Goal: Transaction & Acquisition: Purchase product/service

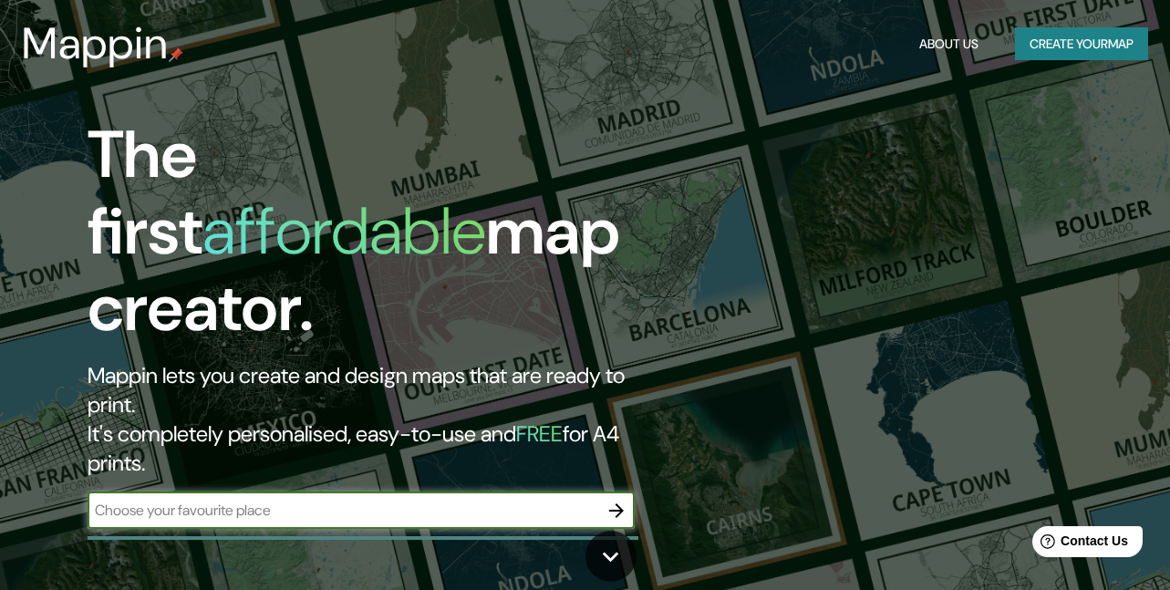
click at [371, 500] on input "text" at bounding box center [343, 510] width 511 height 21
type input "[DATE][GEOGRAPHIC_DATA][PERSON_NAME]"
click at [276, 500] on input "[DATE][GEOGRAPHIC_DATA][PERSON_NAME]" at bounding box center [343, 510] width 511 height 21
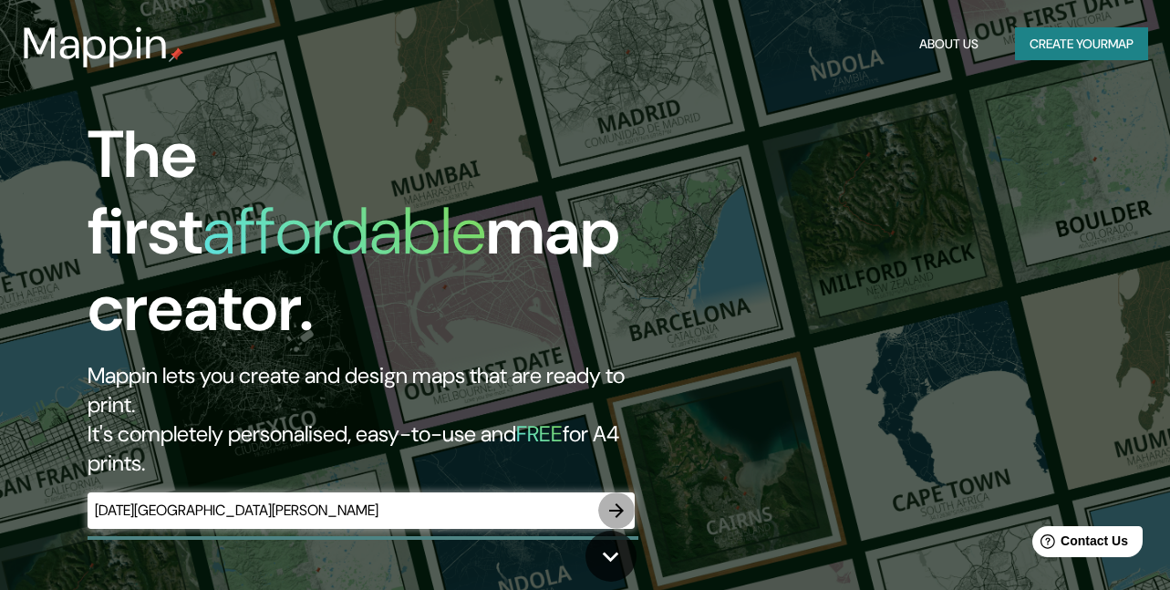
click at [614, 500] on icon "button" at bounding box center [616, 511] width 22 height 22
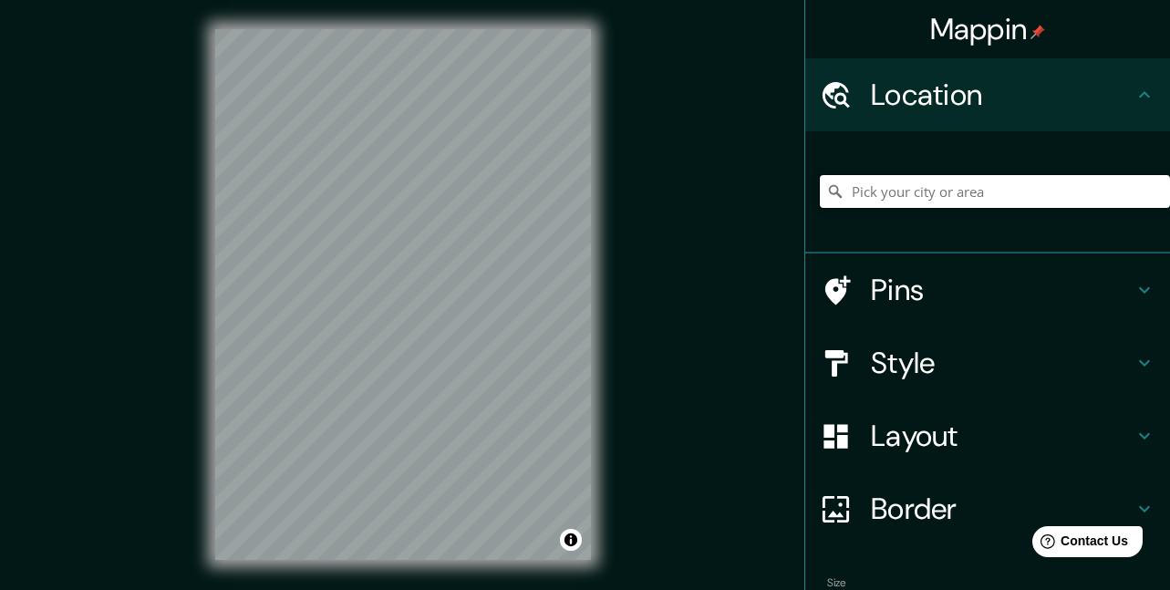
click at [948, 188] on input "Pick your city or area" at bounding box center [995, 191] width 350 height 33
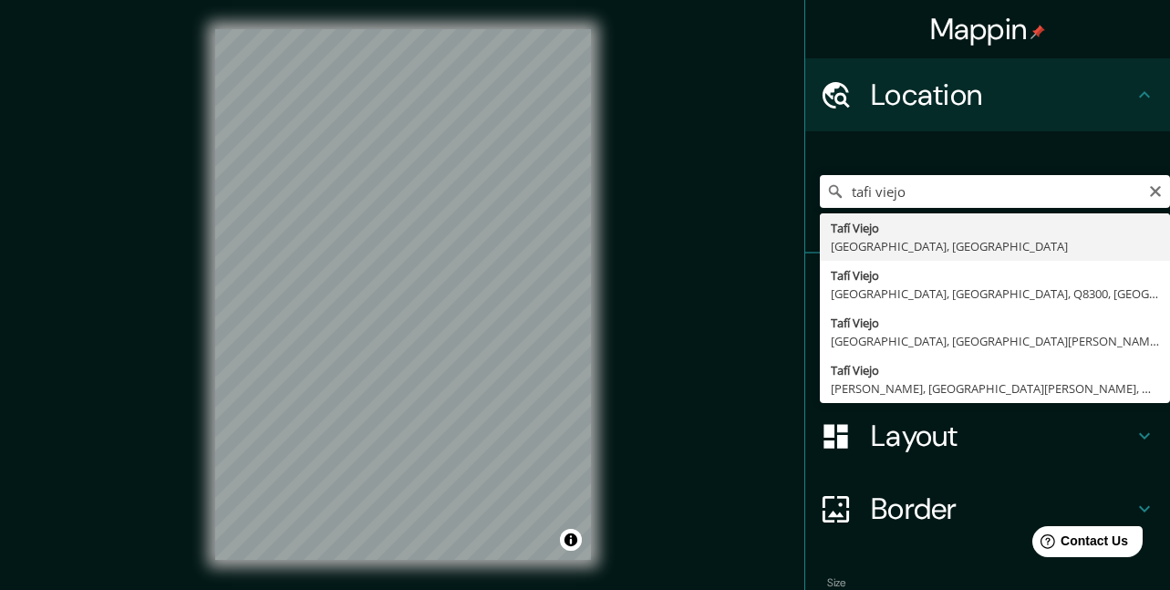
type input "[GEOGRAPHIC_DATA], [GEOGRAPHIC_DATA], [GEOGRAPHIC_DATA]"
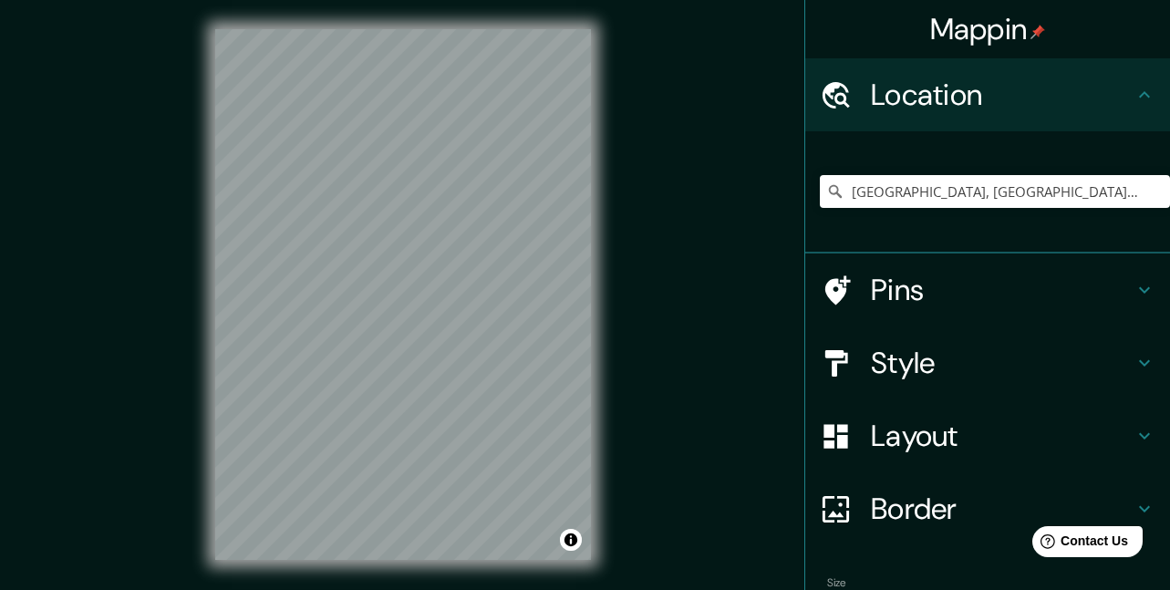
click at [394, 26] on div "© Mapbox © OpenStreetMap Improve this map" at bounding box center [403, 294] width 434 height 589
click at [1133, 359] on icon at bounding box center [1144, 363] width 22 height 22
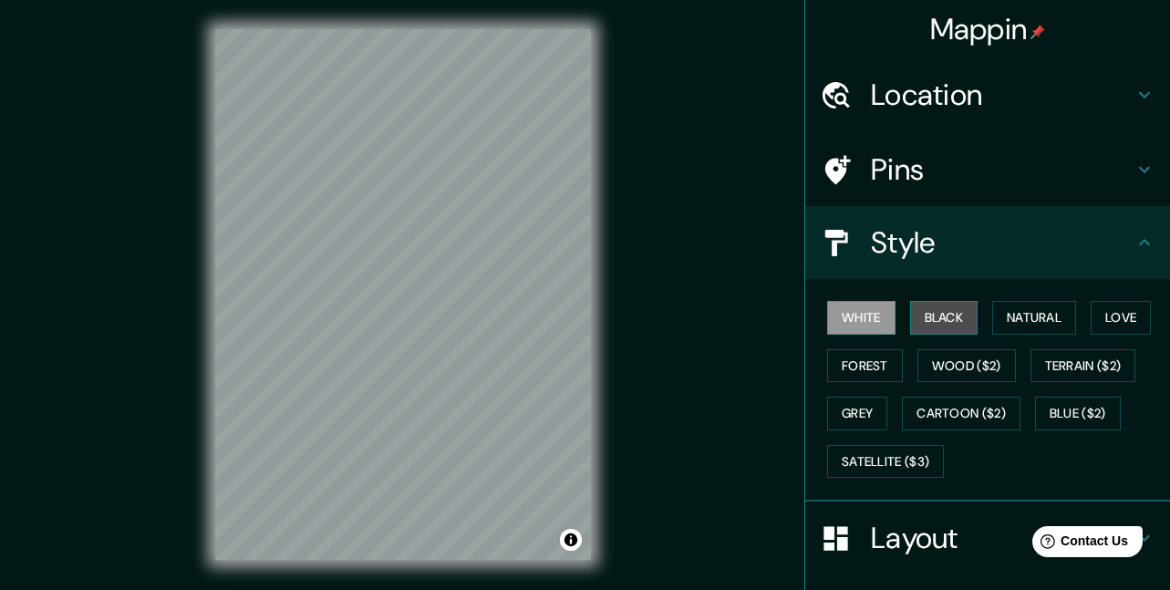
click at [944, 323] on button "Black" at bounding box center [944, 318] width 68 height 34
click at [849, 318] on button "White" at bounding box center [861, 318] width 68 height 34
click at [929, 317] on button "Black" at bounding box center [944, 318] width 68 height 34
click at [934, 537] on h4 "Layout" at bounding box center [1002, 538] width 263 height 36
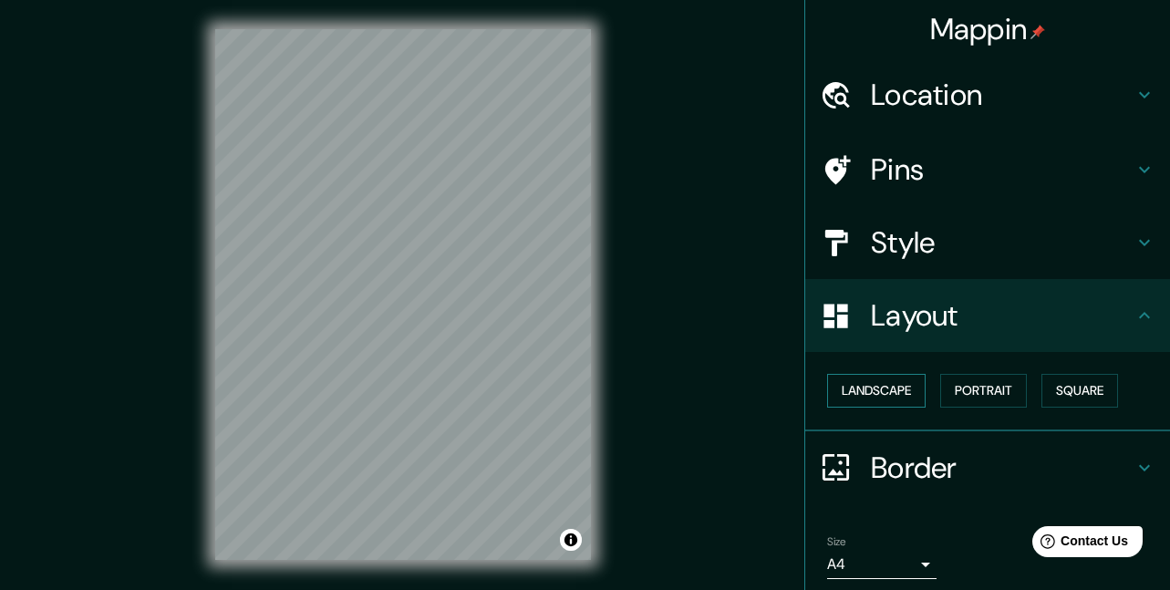
click at [902, 390] on button "Landscape" at bounding box center [876, 391] width 98 height 34
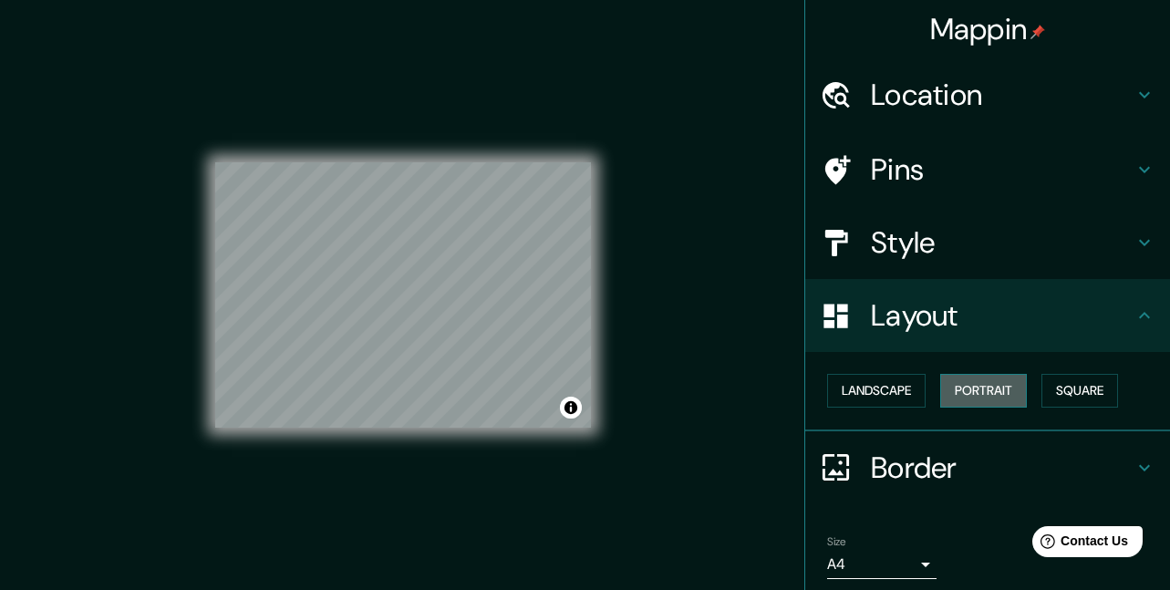
click at [958, 388] on button "Portrait" at bounding box center [983, 391] width 87 height 34
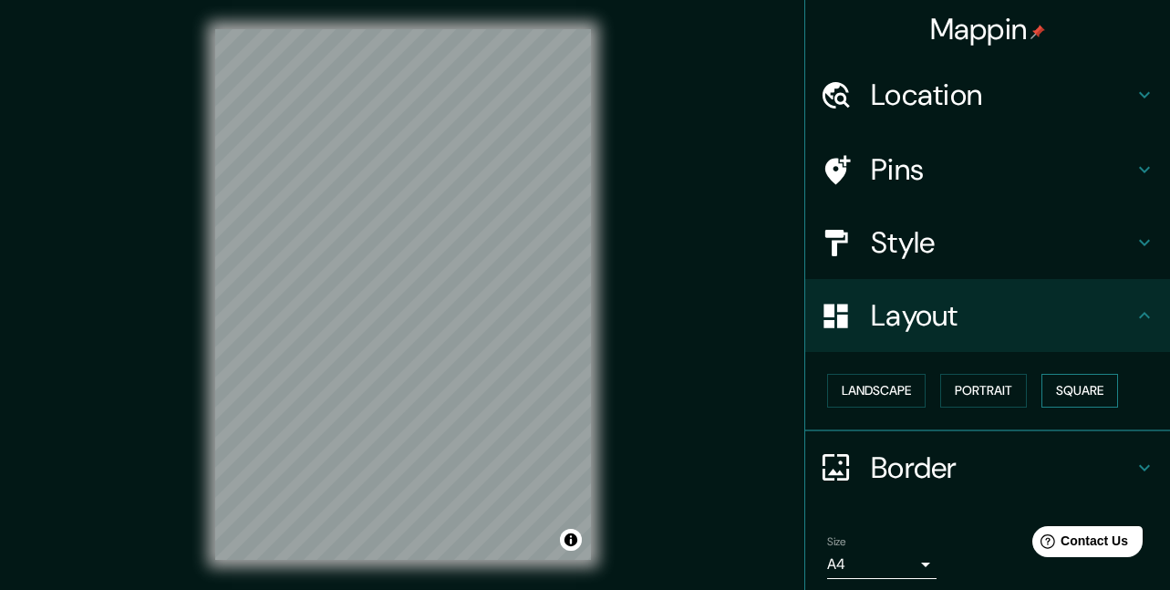
click at [1055, 385] on button "Square" at bounding box center [1079, 391] width 77 height 34
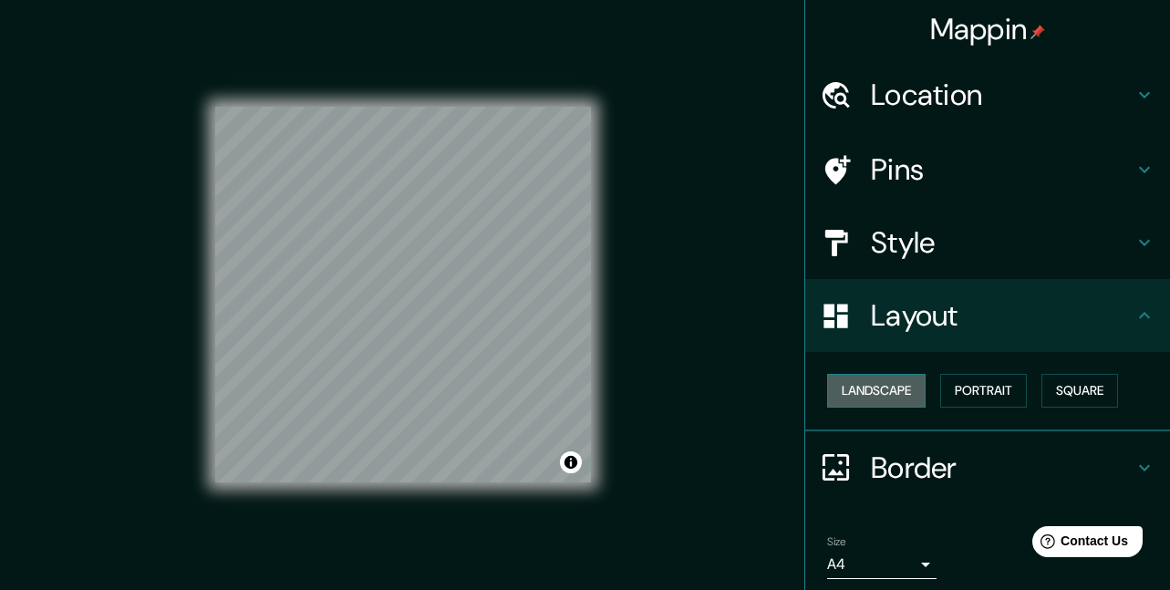
click at [898, 396] on button "Landscape" at bounding box center [876, 391] width 98 height 34
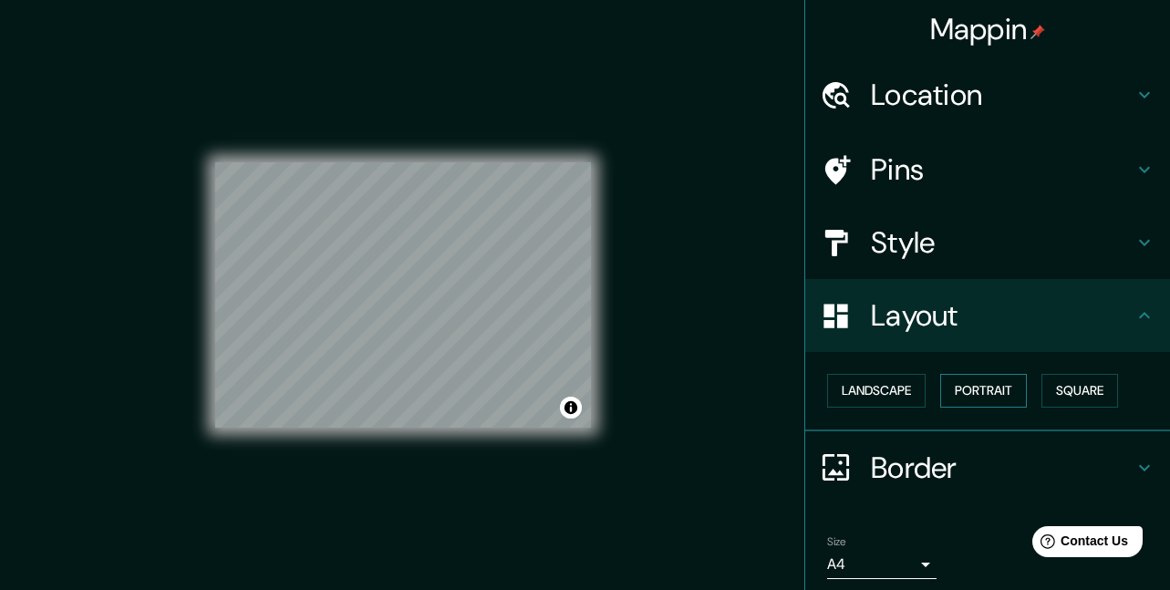
click at [982, 397] on button "Portrait" at bounding box center [983, 391] width 87 height 34
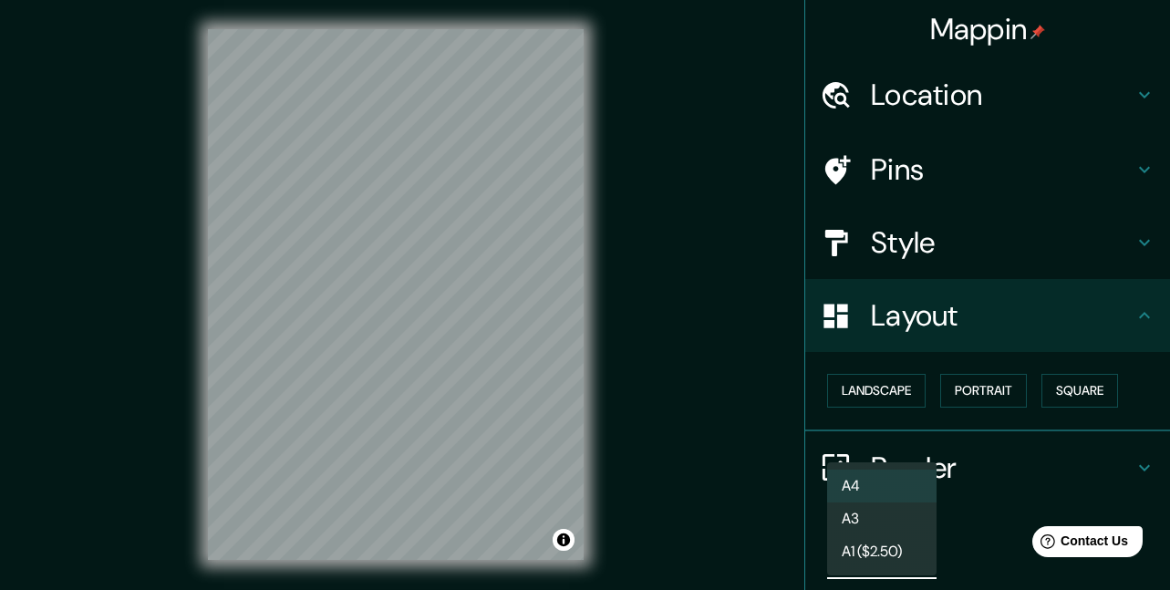
click at [913, 566] on body "Mappin Location [GEOGRAPHIC_DATA], [GEOGRAPHIC_DATA], [GEOGRAPHIC_DATA] Pins St…" at bounding box center [585, 295] width 1170 height 590
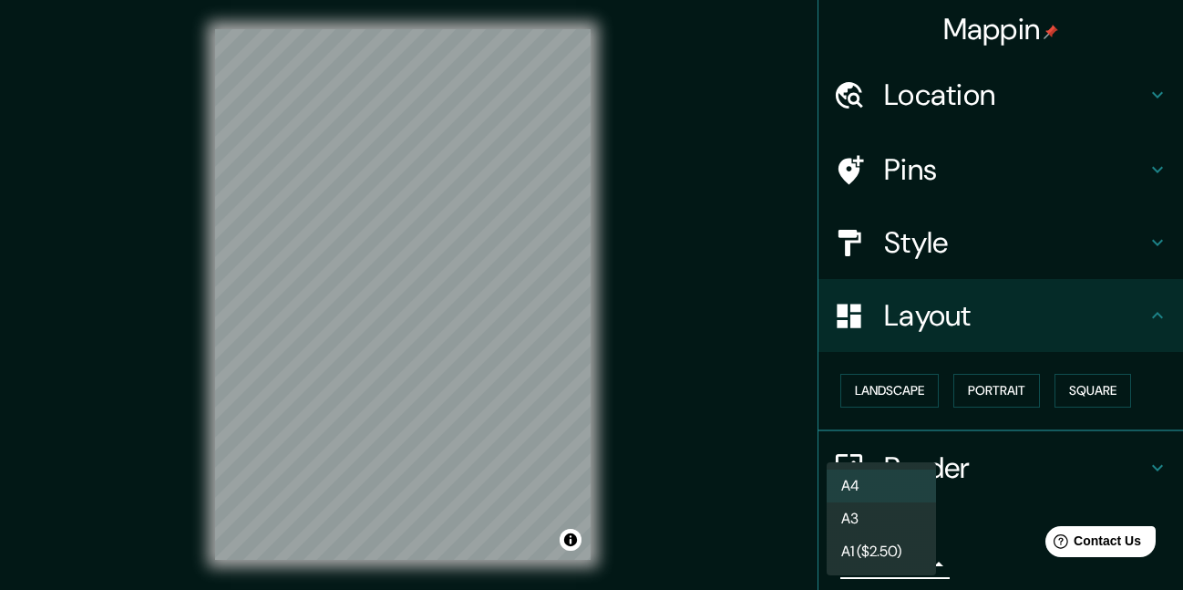
click at [888, 515] on li "A3" at bounding box center [881, 518] width 109 height 33
type input "a4"
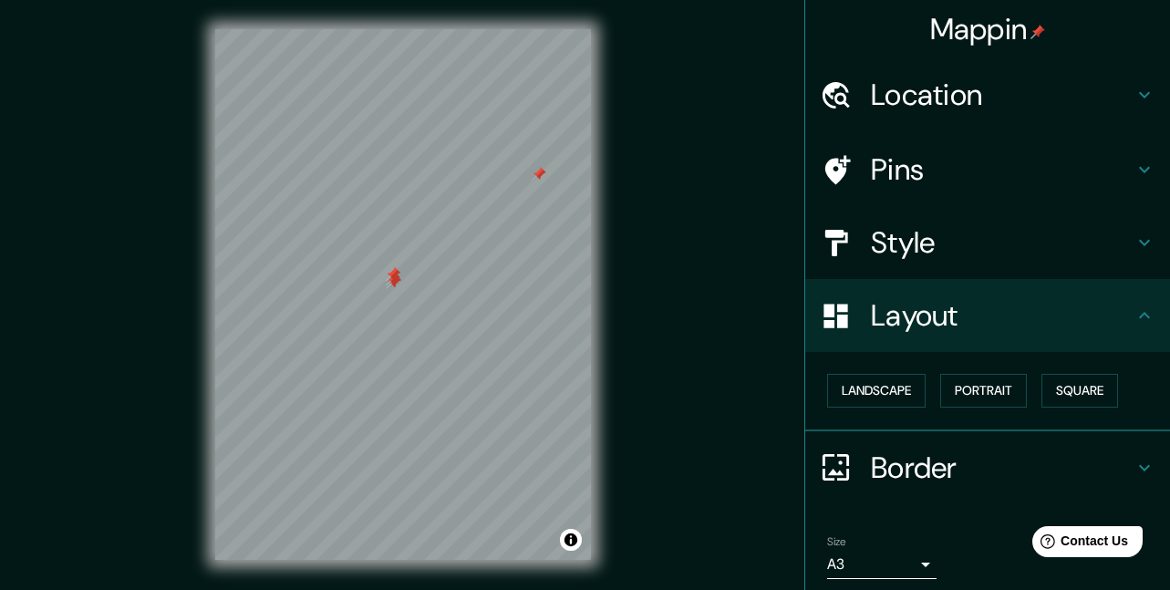
click at [879, 170] on h4 "Pins" at bounding box center [1002, 169] width 263 height 36
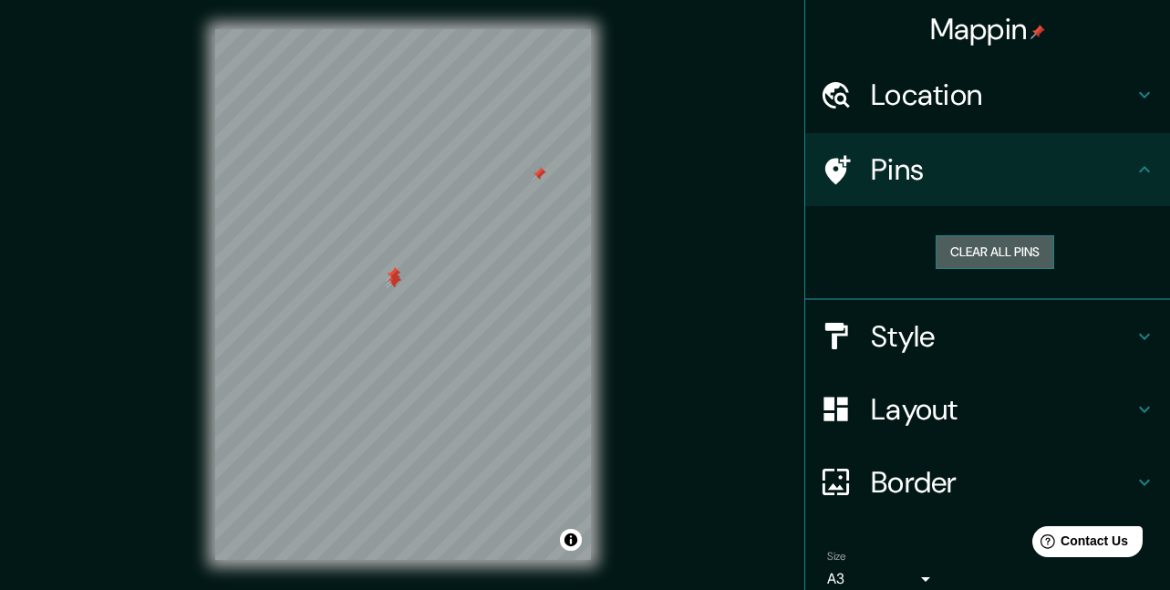
click at [985, 248] on button "Clear all pins" at bounding box center [994, 252] width 119 height 34
click at [1074, 177] on h4 "Pins" at bounding box center [1002, 169] width 263 height 36
click at [1114, 335] on h4 "Style" at bounding box center [1002, 336] width 263 height 36
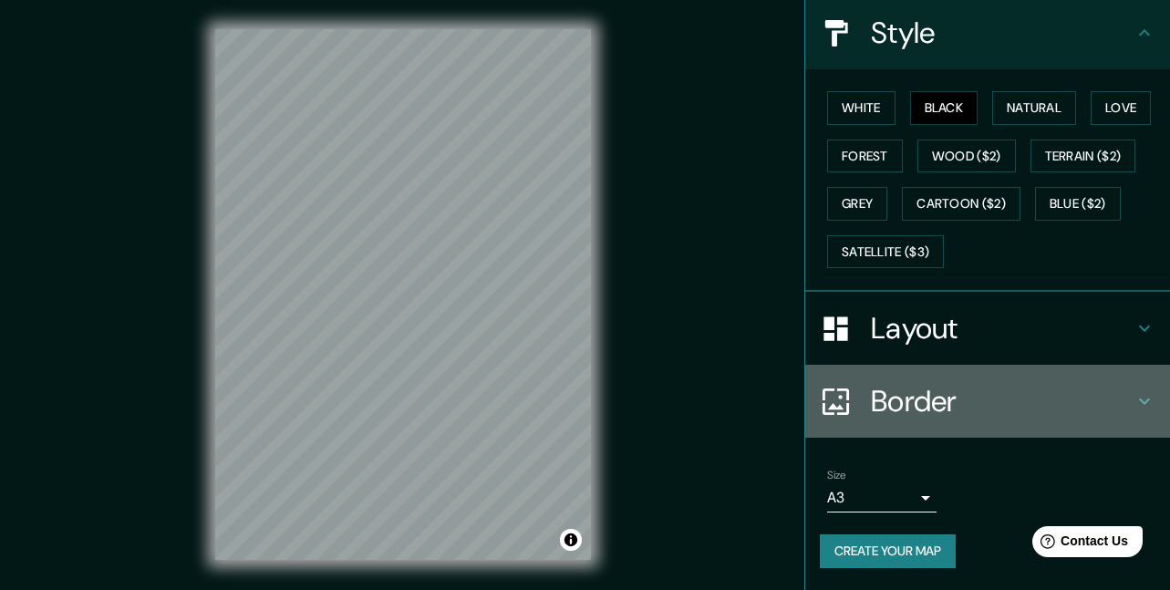
click at [1081, 402] on h4 "Border" at bounding box center [1002, 401] width 263 height 36
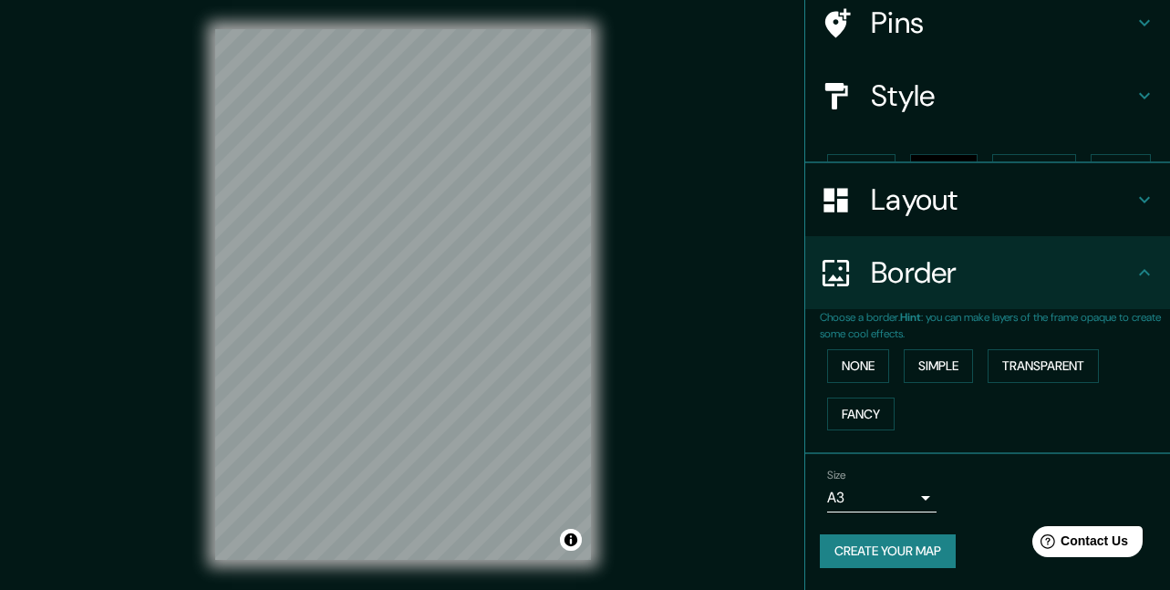
scroll to position [116, 0]
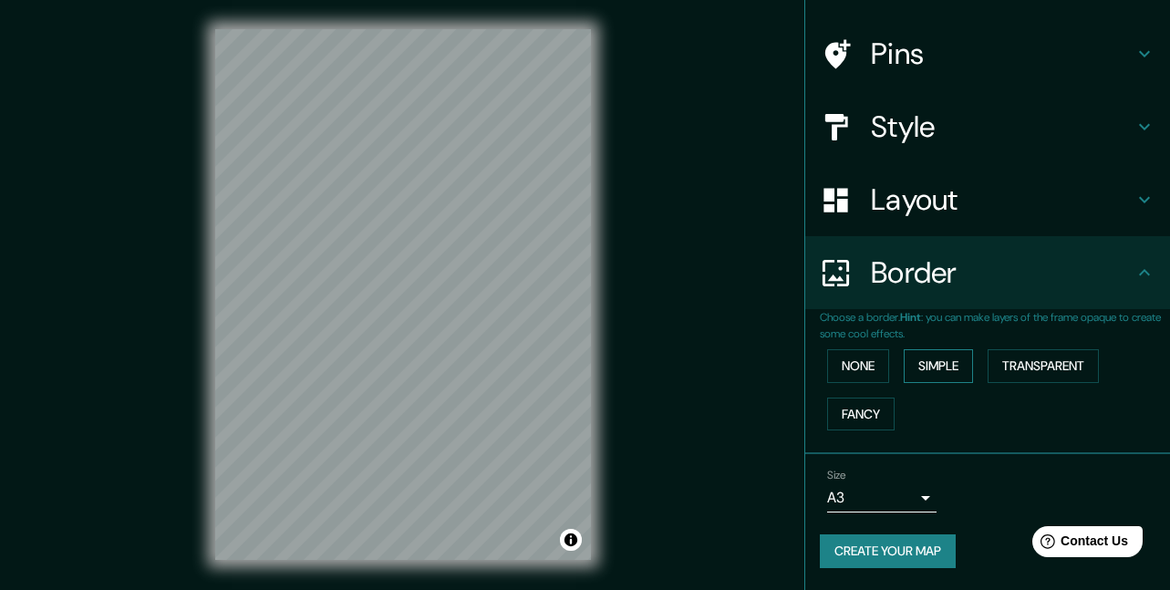
click at [953, 360] on button "Simple" at bounding box center [937, 366] width 69 height 34
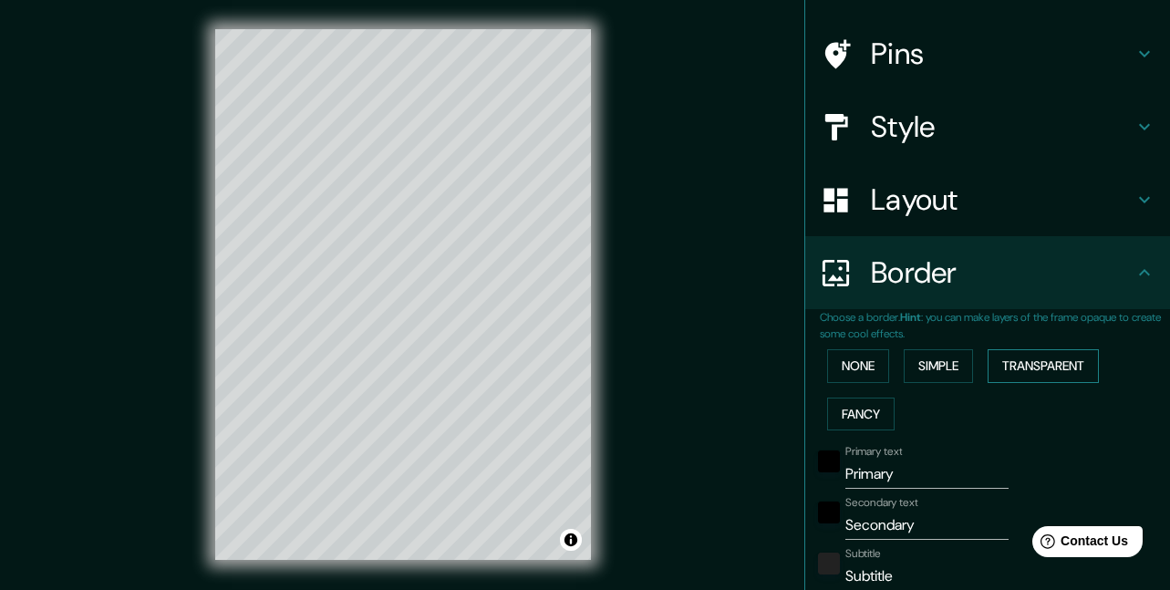
click at [1046, 366] on button "Transparent" at bounding box center [1042, 366] width 111 height 34
click at [843, 416] on button "Fancy" at bounding box center [860, 414] width 67 height 34
click at [841, 361] on button "None" at bounding box center [858, 366] width 62 height 34
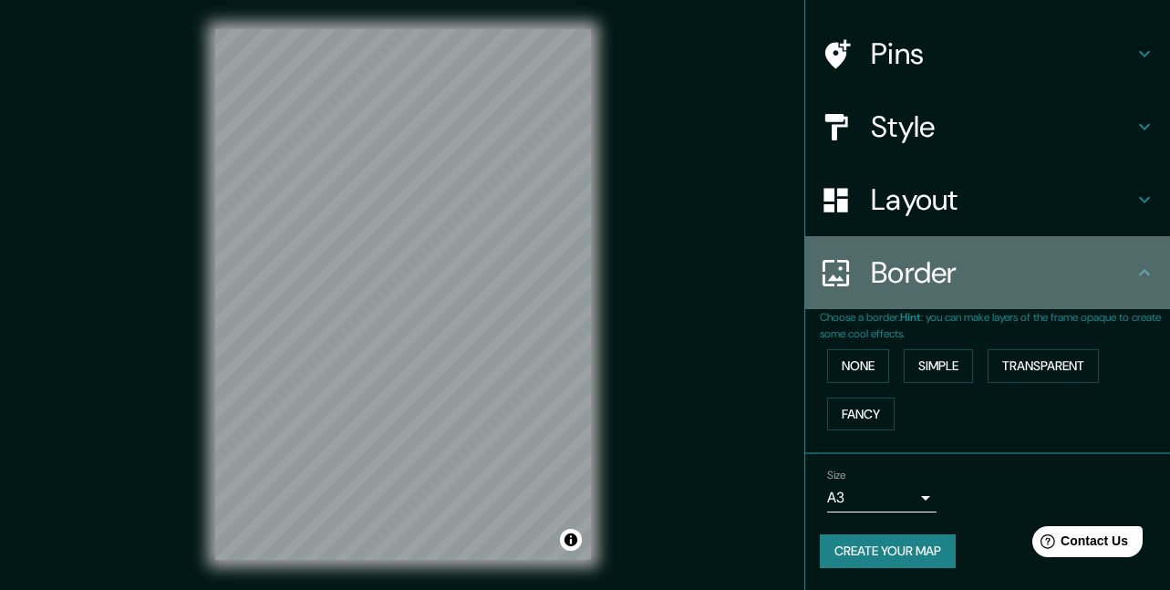
click at [1135, 276] on icon at bounding box center [1144, 273] width 22 height 22
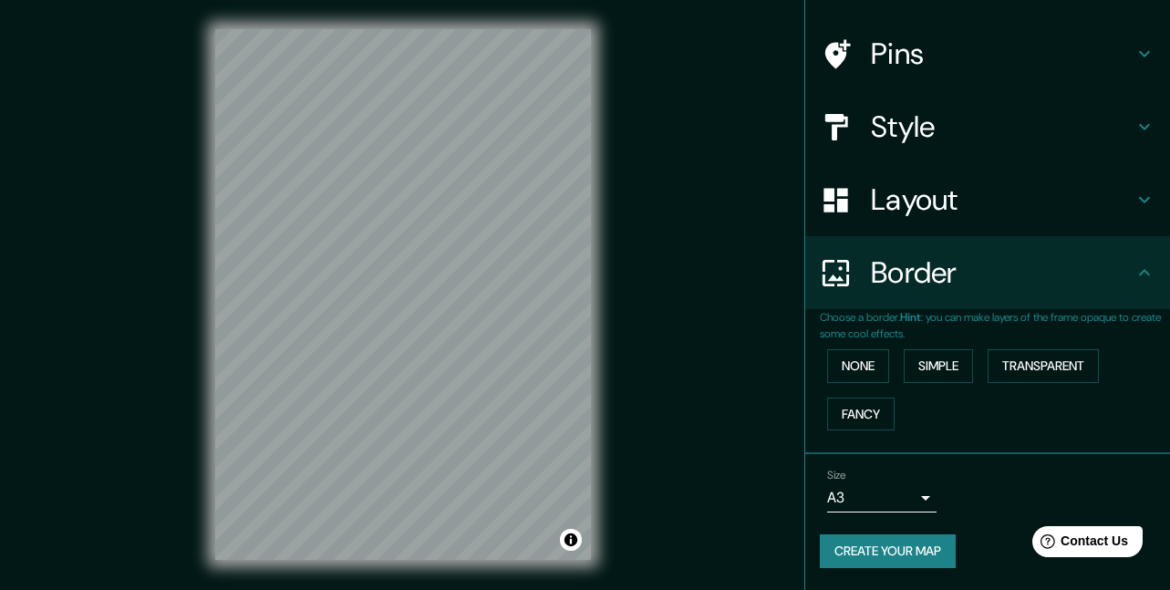
click at [916, 496] on body "Mappin Location [GEOGRAPHIC_DATA], [GEOGRAPHIC_DATA], [GEOGRAPHIC_DATA] Pins St…" at bounding box center [585, 295] width 1170 height 590
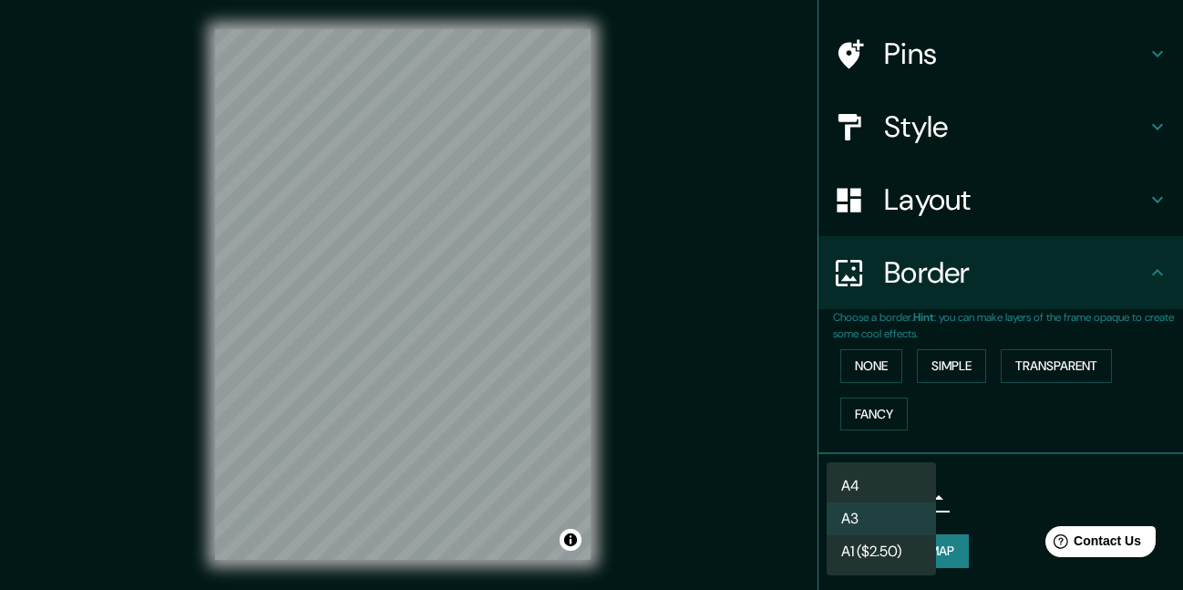
click at [862, 521] on li "A3" at bounding box center [881, 518] width 109 height 33
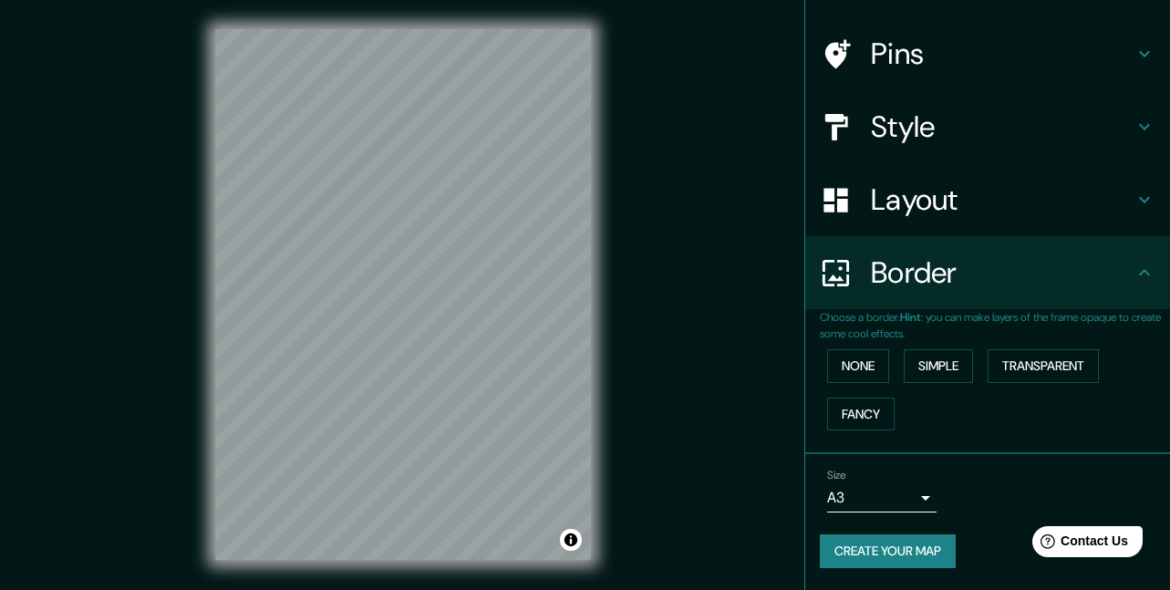
click at [909, 553] on button "Create your map" at bounding box center [888, 551] width 136 height 34
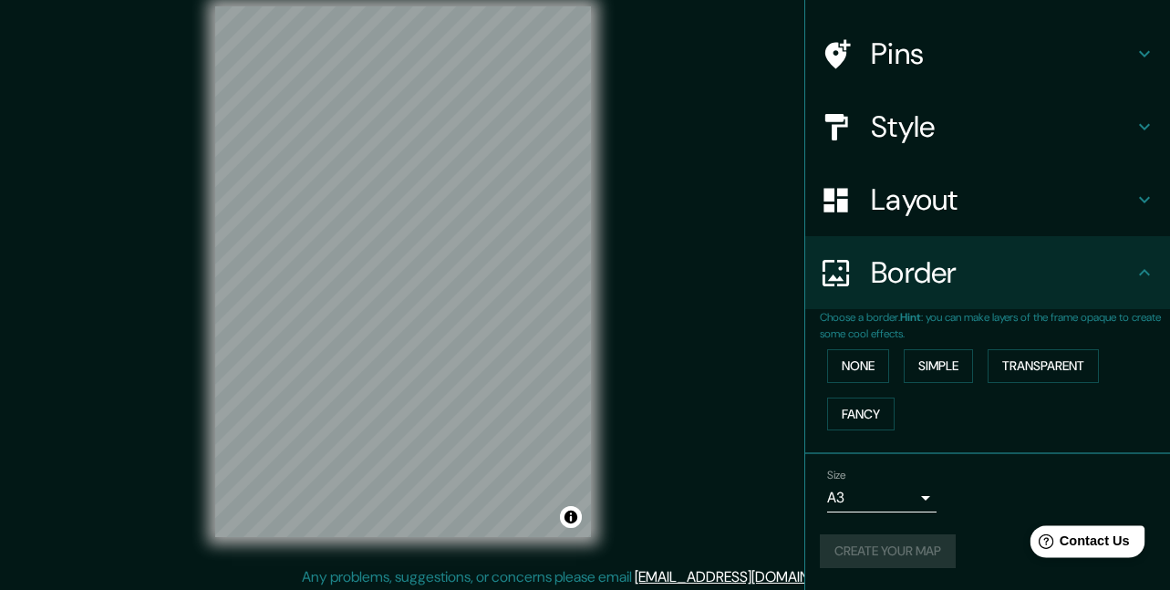
scroll to position [28, 0]
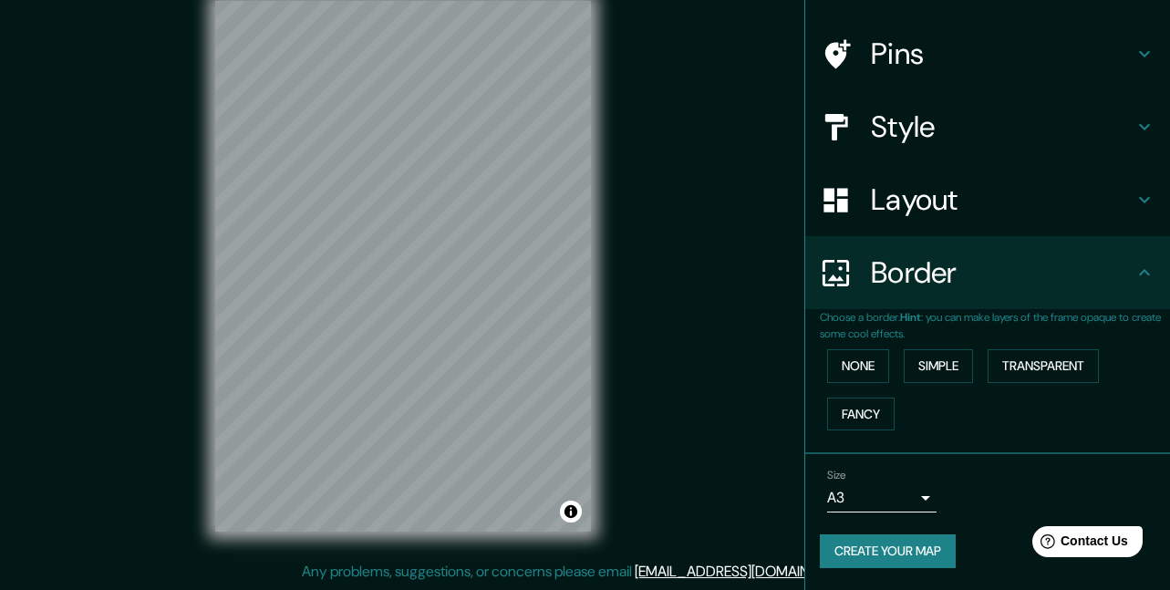
click at [748, 204] on div "Mappin Location [GEOGRAPHIC_DATA], [GEOGRAPHIC_DATA], [GEOGRAPHIC_DATA] Pins St…" at bounding box center [585, 281] width 1170 height 618
click at [913, 551] on button "Create your map" at bounding box center [888, 551] width 136 height 34
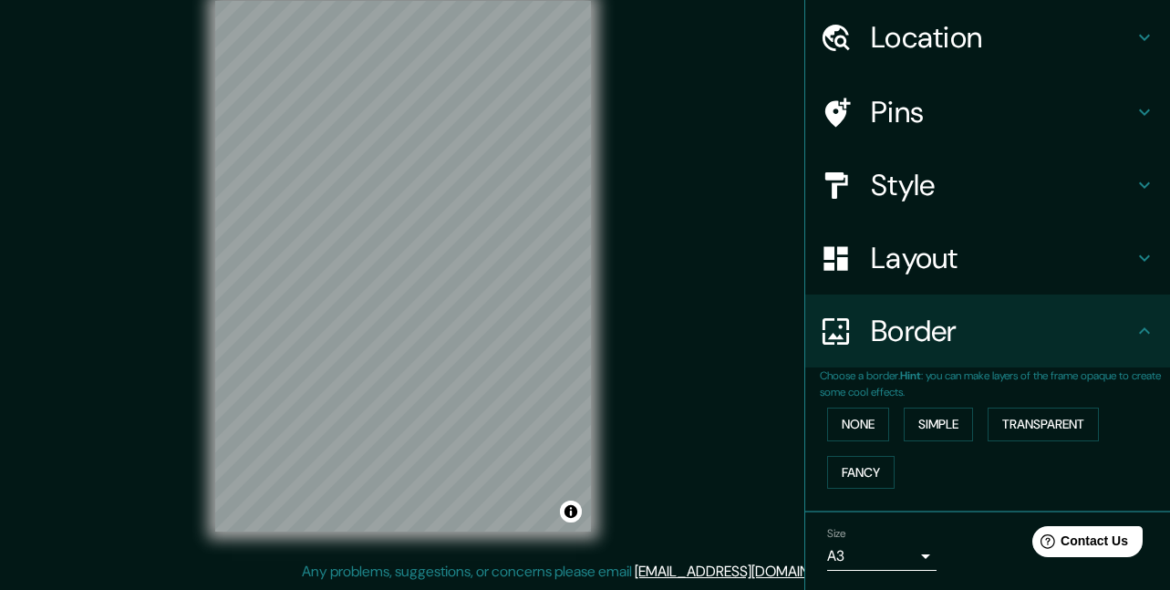
scroll to position [116, 0]
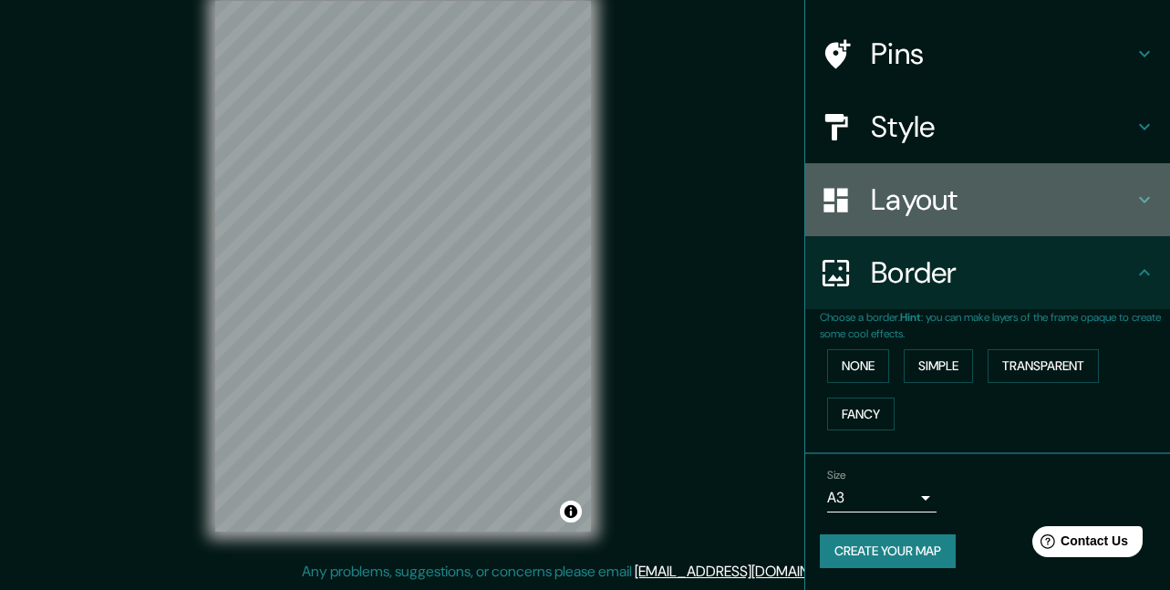
click at [1050, 191] on h4 "Layout" at bounding box center [1002, 199] width 263 height 36
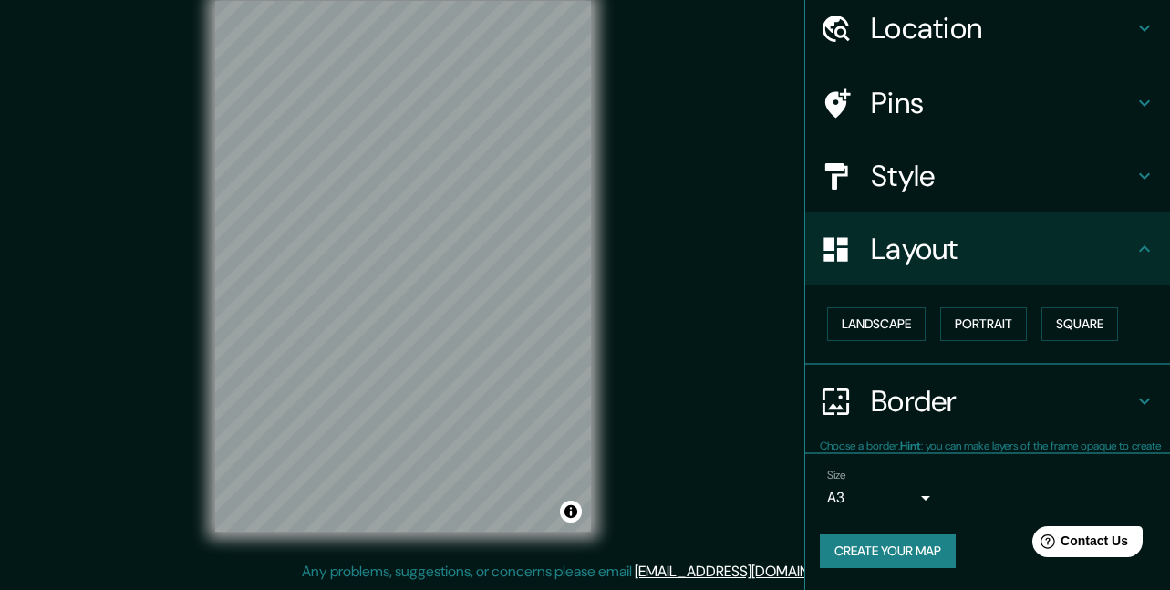
scroll to position [66, 0]
click at [1051, 172] on h4 "Style" at bounding box center [1002, 177] width 263 height 36
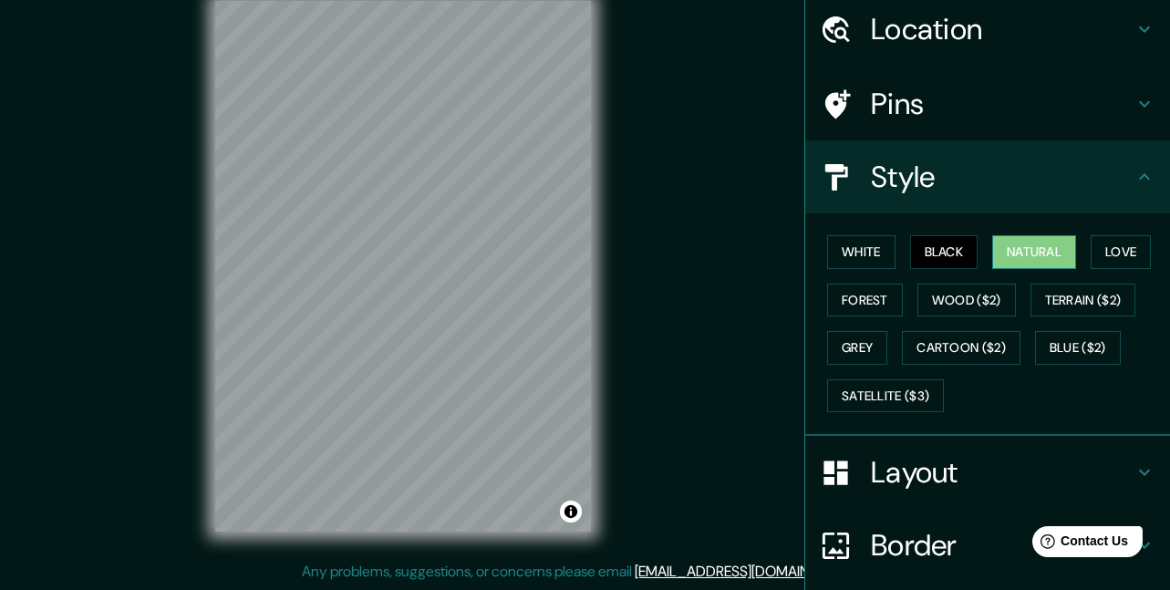
click at [1034, 259] on button "Natural" at bounding box center [1034, 252] width 84 height 34
click at [1125, 257] on button "Love" at bounding box center [1120, 252] width 60 height 34
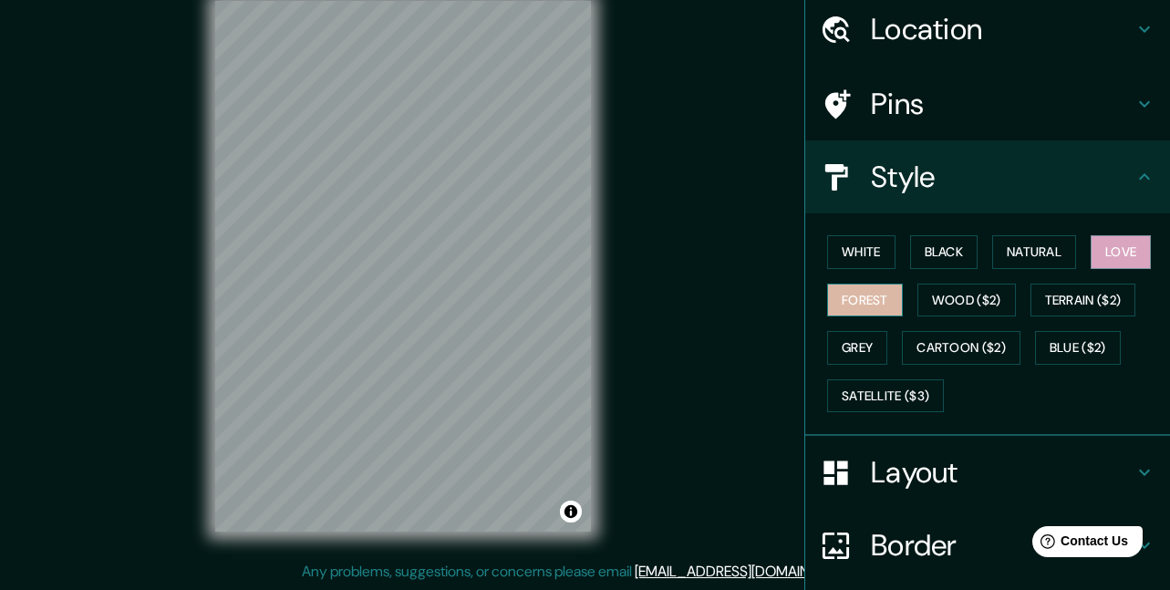
click at [878, 294] on button "Forest" at bounding box center [865, 301] width 76 height 34
click at [847, 354] on button "Grey" at bounding box center [857, 348] width 60 height 34
click at [874, 300] on button "Forest" at bounding box center [865, 301] width 76 height 34
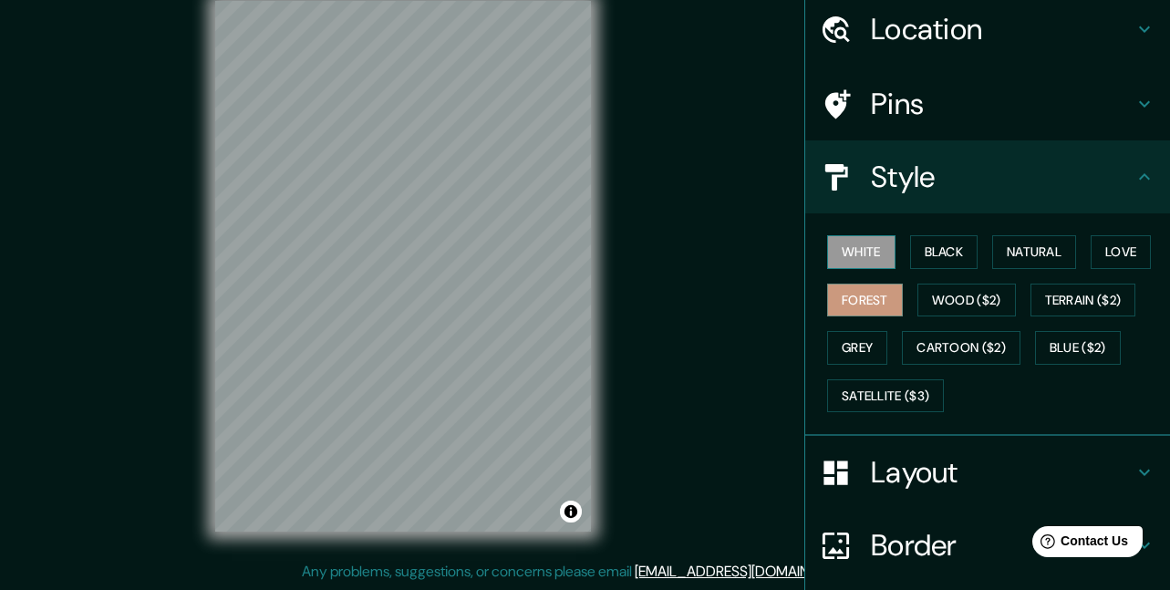
click at [859, 253] on button "White" at bounding box center [861, 252] width 68 height 34
click at [947, 251] on button "Black" at bounding box center [944, 252] width 68 height 34
click at [851, 258] on button "White" at bounding box center [861, 252] width 68 height 34
click at [1027, 262] on button "Natural" at bounding box center [1034, 252] width 84 height 34
click at [856, 251] on button "White" at bounding box center [861, 252] width 68 height 34
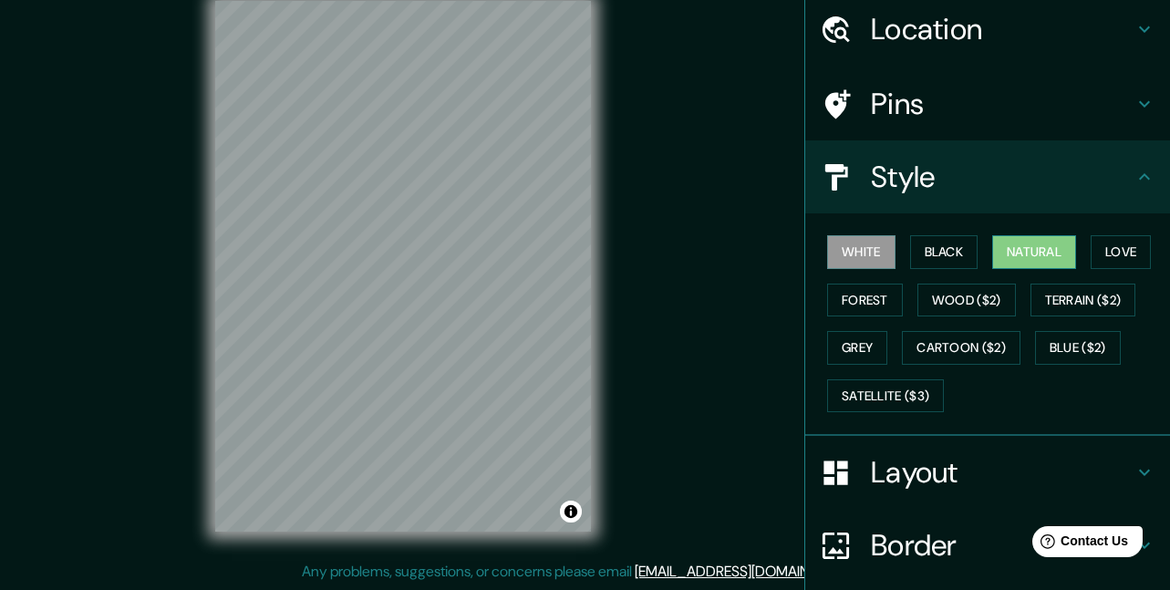
click at [1029, 256] on button "Natural" at bounding box center [1034, 252] width 84 height 34
click at [864, 248] on button "White" at bounding box center [861, 252] width 68 height 34
click at [1020, 245] on button "Natural" at bounding box center [1034, 252] width 84 height 34
click at [843, 253] on button "White" at bounding box center [861, 252] width 68 height 34
